Goal: Navigation & Orientation: Find specific page/section

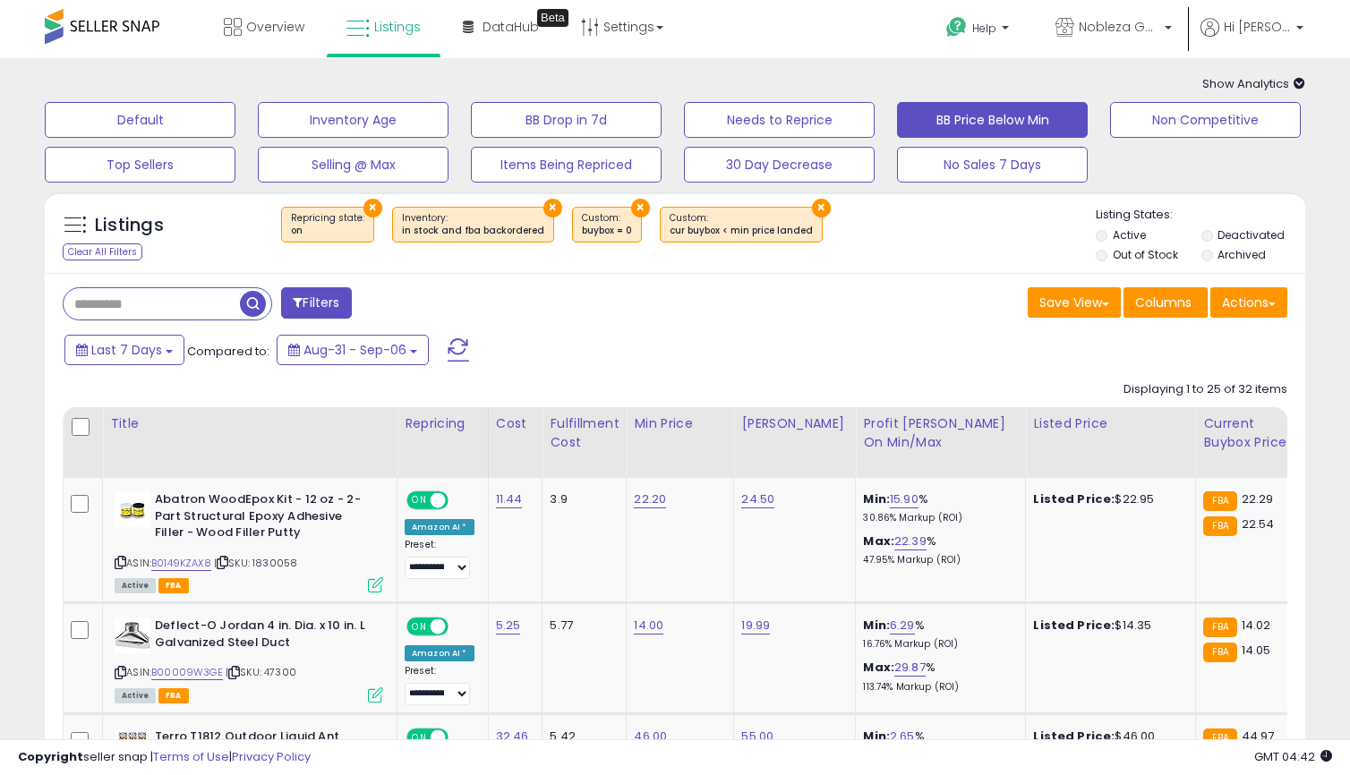
click at [191, 23] on div "Overview Listings Beta" at bounding box center [432, 38] width 891 height 76
click at [217, 21] on link "Overview" at bounding box center [263, 27] width 107 height 54
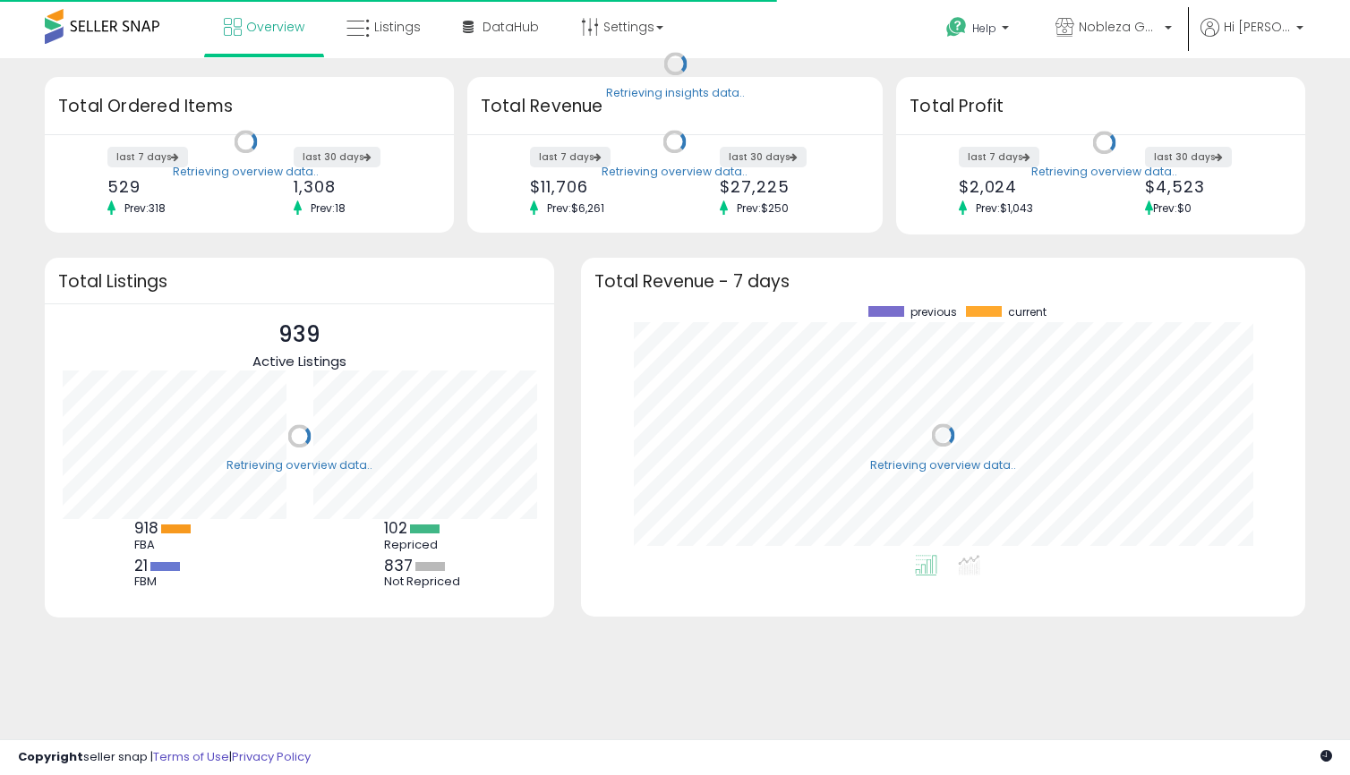
scroll to position [249, 688]
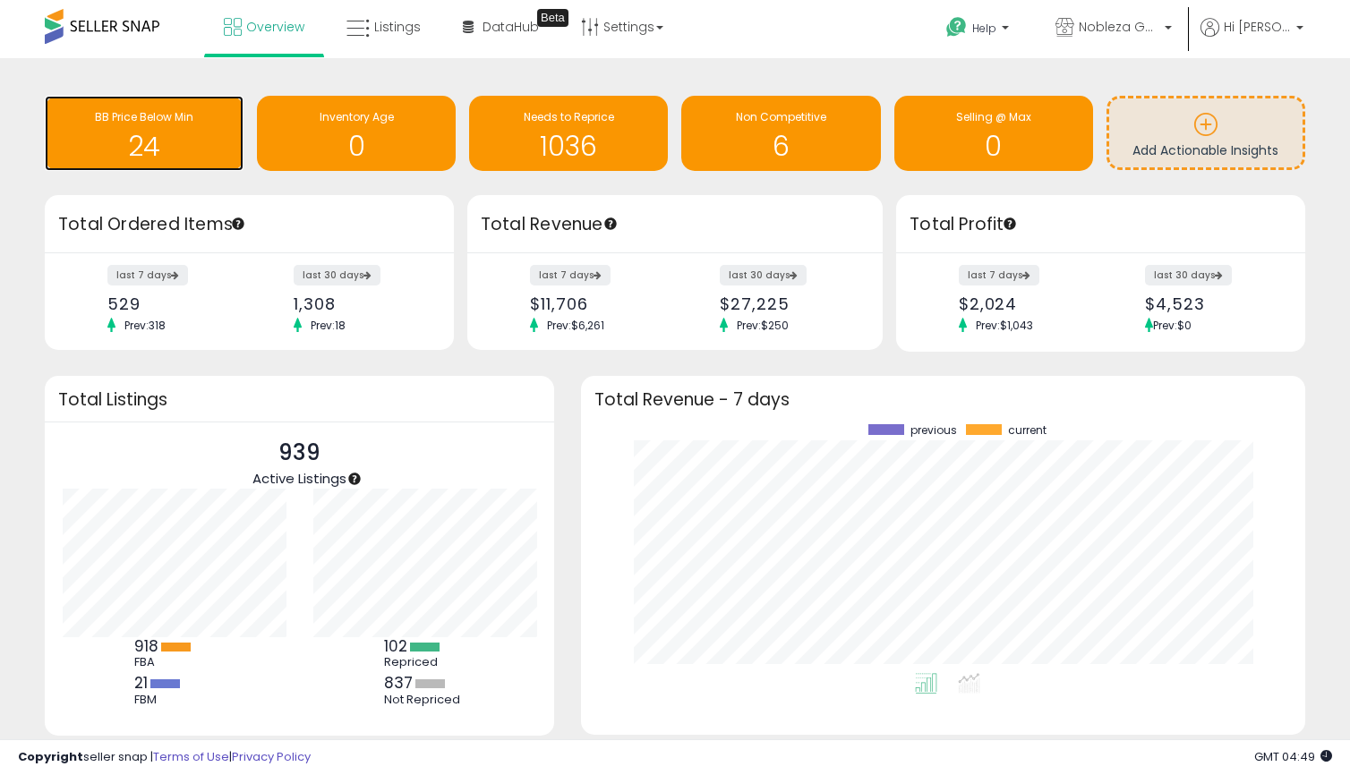
click at [160, 132] on h1 "24" at bounding box center [144, 147] width 181 height 30
